Goal: Task Accomplishment & Management: Complete application form

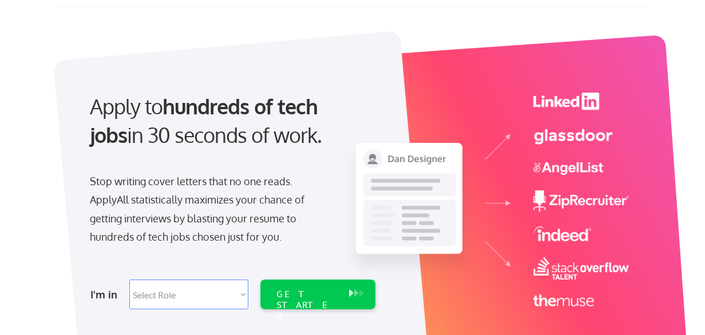
scroll to position [57, 0]
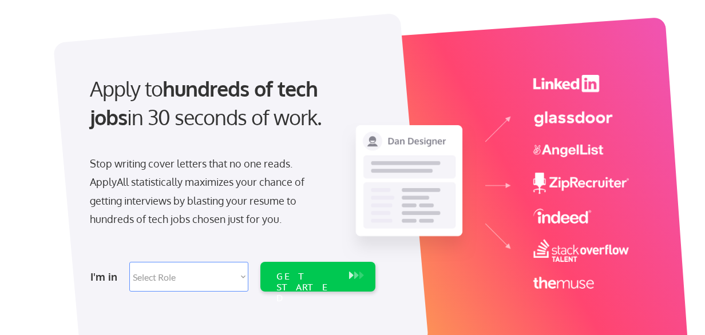
click at [239, 277] on select "Select Role Software Engineering Product Management Customer Success Sales UI/U…" at bounding box center [188, 277] width 119 height 30
select select ""customer_support""
click at [129, 262] on select "Select Role Software Engineering Product Management Customer Success Sales UI/U…" at bounding box center [188, 277] width 119 height 30
select select ""customer_support""
click at [283, 276] on div "GET STARTED" at bounding box center [306, 287] width 61 height 33
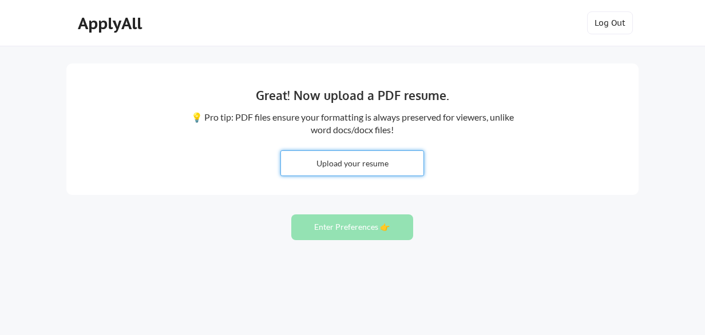
click at [337, 171] on input "file" at bounding box center [352, 163] width 142 height 25
type input "C:\fakepath\[PERSON_NAME] Resume 2025.pdf"
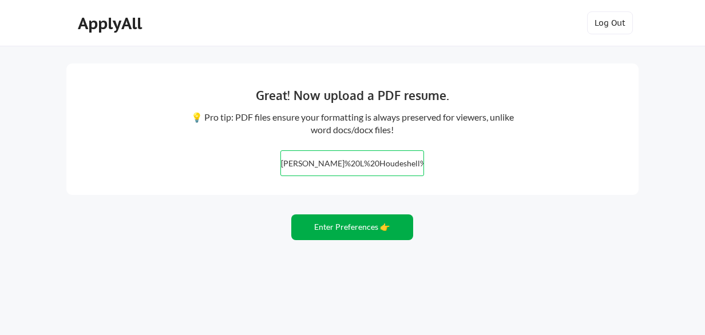
click at [316, 229] on button "Enter Preferences 👉" at bounding box center [352, 228] width 122 height 26
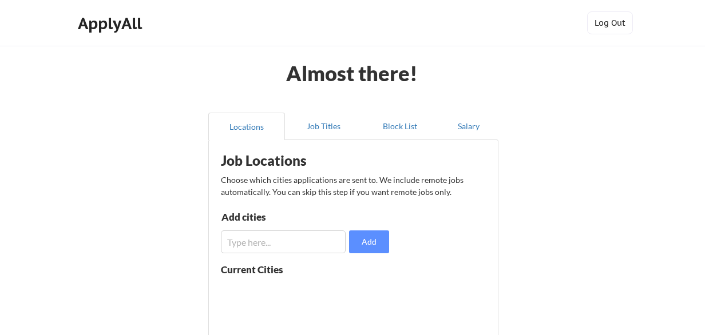
click at [318, 241] on input "input" at bounding box center [283, 242] width 125 height 23
type input "C"
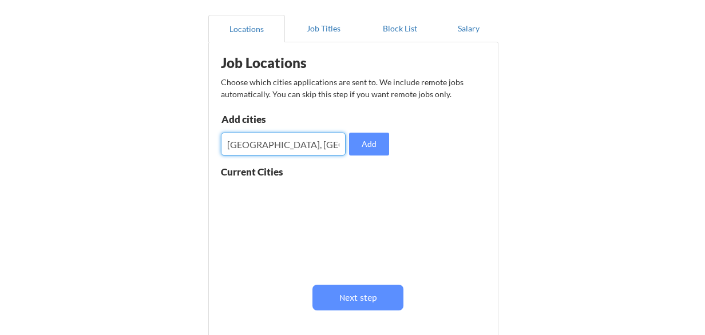
scroll to position [114, 0]
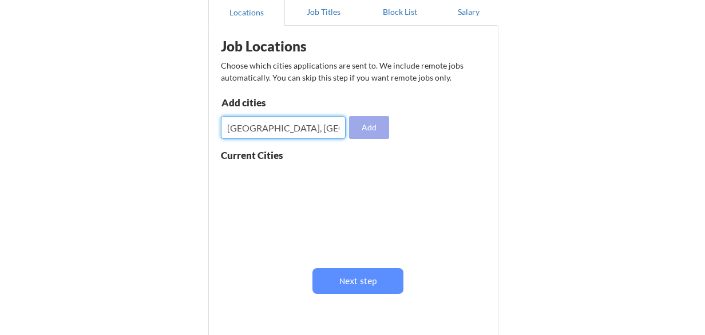
type input "[GEOGRAPHIC_DATA], [GEOGRAPHIC_DATA]"
click at [371, 125] on button "Add" at bounding box center [369, 127] width 40 height 23
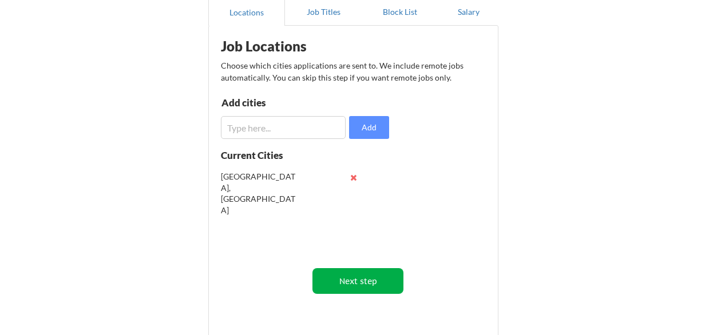
click at [358, 287] on button "Next step" at bounding box center [357, 281] width 91 height 26
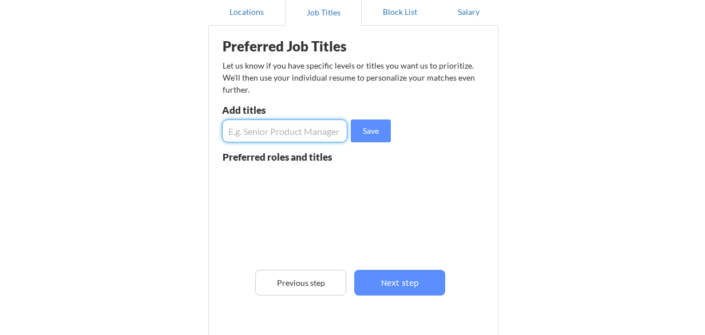
click at [280, 131] on input "input" at bounding box center [284, 131] width 125 height 23
type input "Customer Service Manager, Contact Center Manager, Customer Care Manager, Call C…"
click at [382, 137] on button "Save" at bounding box center [371, 131] width 40 height 23
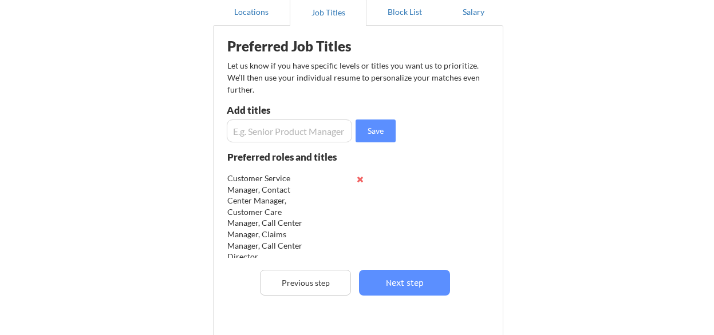
scroll to position [7, 0]
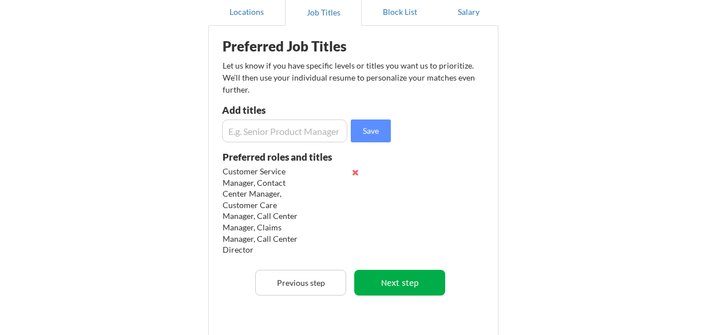
click at [411, 279] on button "Next step" at bounding box center [399, 283] width 91 height 26
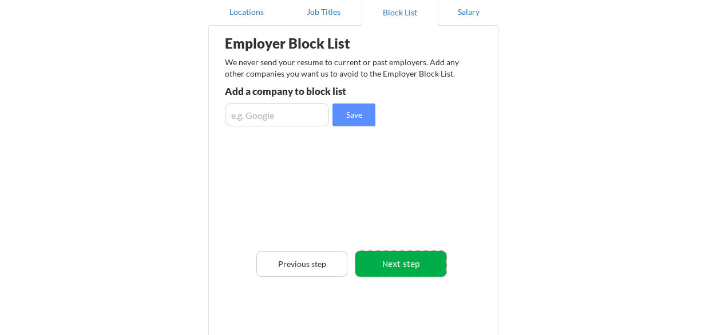
click at [407, 265] on button "Next step" at bounding box center [400, 264] width 91 height 26
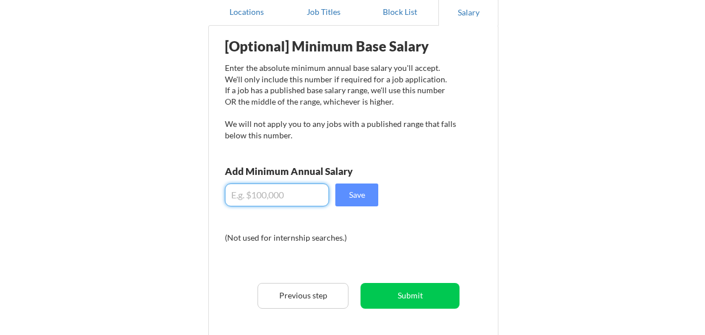
click at [302, 191] on input "input" at bounding box center [277, 195] width 104 height 23
drag, startPoint x: 295, startPoint y: 188, endPoint x: 238, endPoint y: 195, distance: 57.6
click at [237, 194] on input "input" at bounding box center [277, 195] width 104 height 23
drag, startPoint x: 276, startPoint y: 193, endPoint x: 172, endPoint y: 200, distance: 104.9
click at [179, 197] on div "Almost there! Locations Job Titles Block List Salary Employer Block List We nev…" at bounding box center [352, 182] width 705 height 592
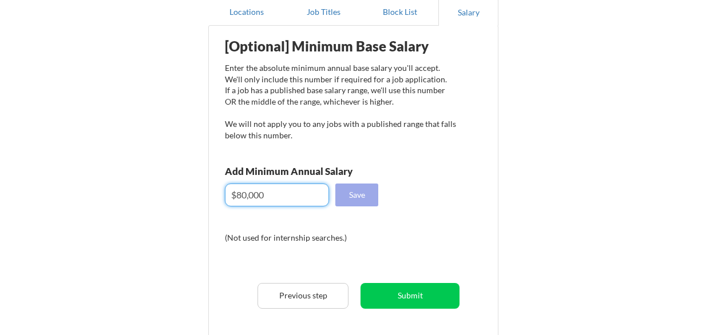
type input "$80,000"
click at [358, 196] on button "Save" at bounding box center [356, 195] width 43 height 23
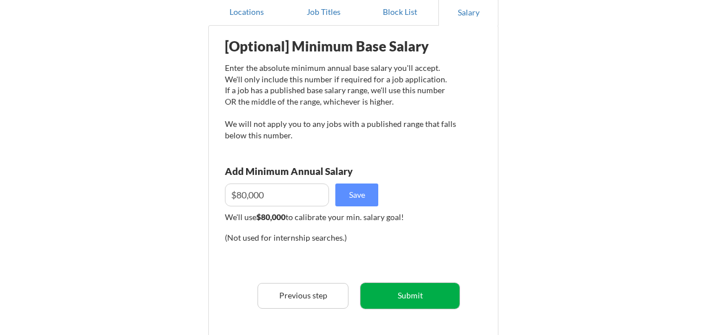
click at [389, 294] on button "Submit" at bounding box center [409, 296] width 99 height 26
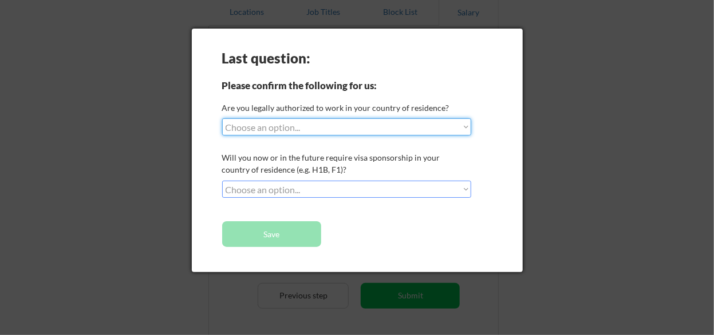
click at [315, 126] on select "Choose an option... Yes, I am a [DEMOGRAPHIC_DATA] Citizen Yes, I am a [DEMOGRA…" at bounding box center [346, 126] width 249 height 17
select select ""yes__i_am_a_[DEMOGRAPHIC_DATA]""
click at [222, 118] on select "Choose an option... Yes, I am a [DEMOGRAPHIC_DATA] Citizen Yes, I am a [DEMOGRA…" at bounding box center [346, 126] width 249 height 17
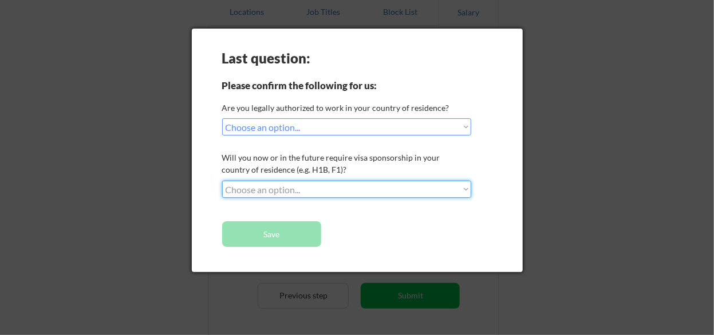
click at [295, 186] on select "Choose an option... No, I will not need sponsorship Yes, I will need sponsorship" at bounding box center [346, 189] width 249 height 17
select select ""no__i_will_not_need_sponsorship""
click at [222, 181] on select "Choose an option... No, I will not need sponsorship Yes, I will need sponsorship" at bounding box center [346, 189] width 249 height 17
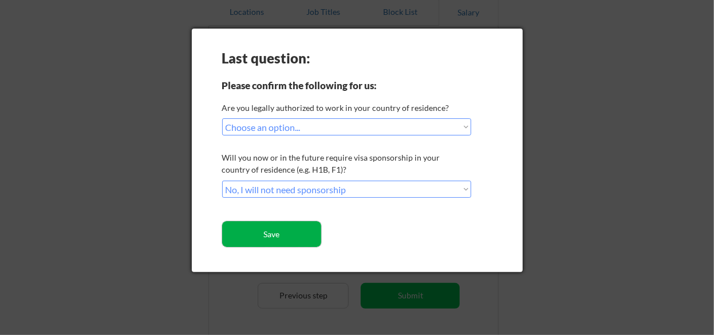
click at [290, 231] on button "Save" at bounding box center [271, 234] width 99 height 26
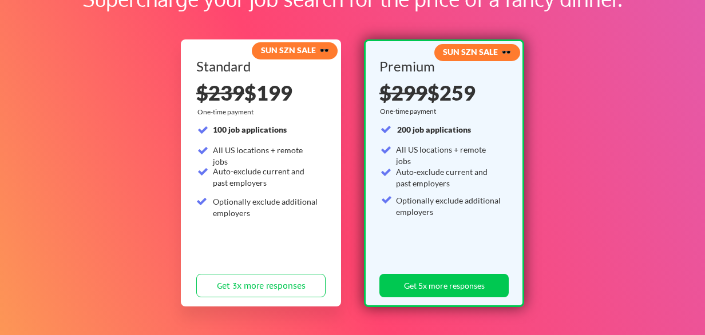
scroll to position [114, 0]
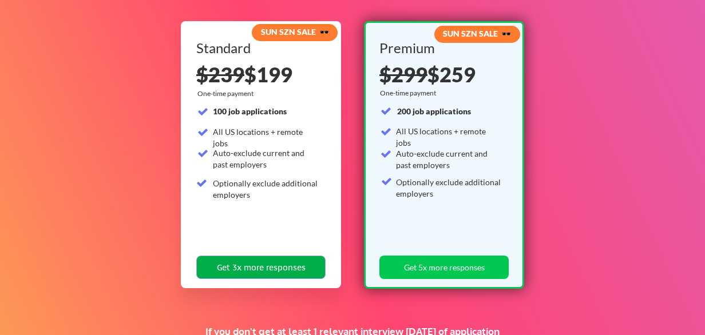
click at [252, 271] on button "Get 3x more responses" at bounding box center [260, 267] width 129 height 23
